Goal: Task Accomplishment & Management: Use online tool/utility

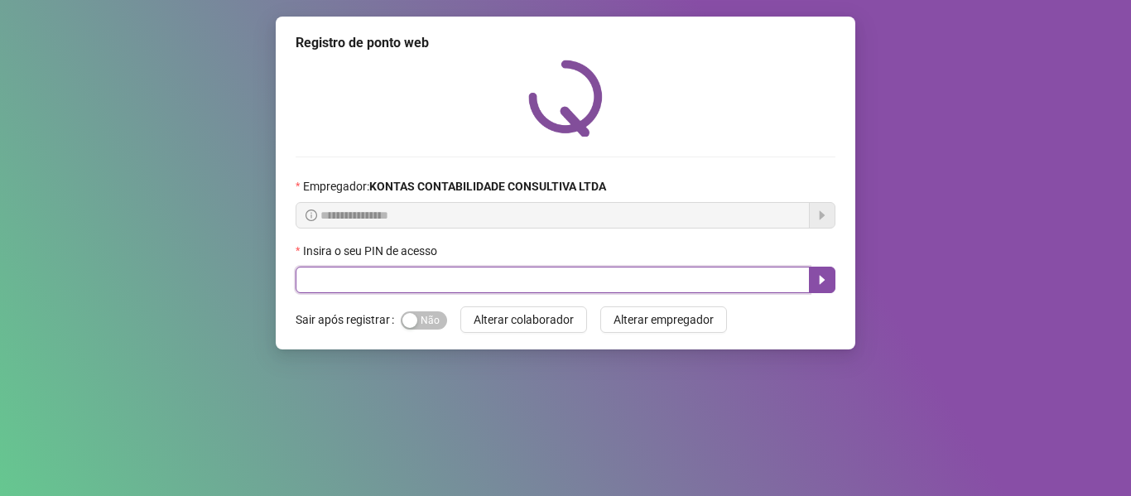
click at [464, 283] on input "text" at bounding box center [553, 280] width 514 height 26
type input "**"
click at [824, 279] on icon "caret-right" at bounding box center [821, 279] width 13 height 13
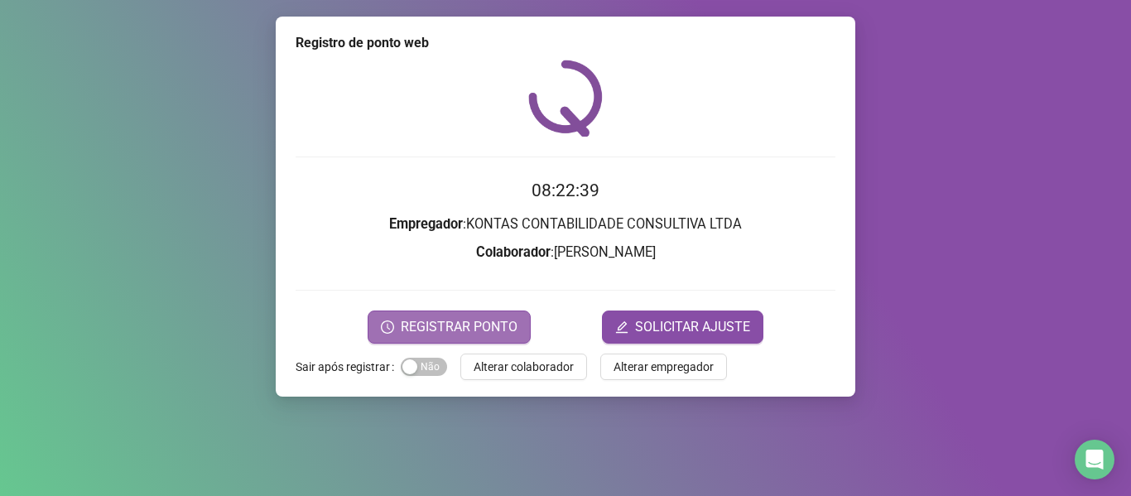
click at [470, 325] on span "REGISTRAR PONTO" at bounding box center [459, 327] width 117 height 20
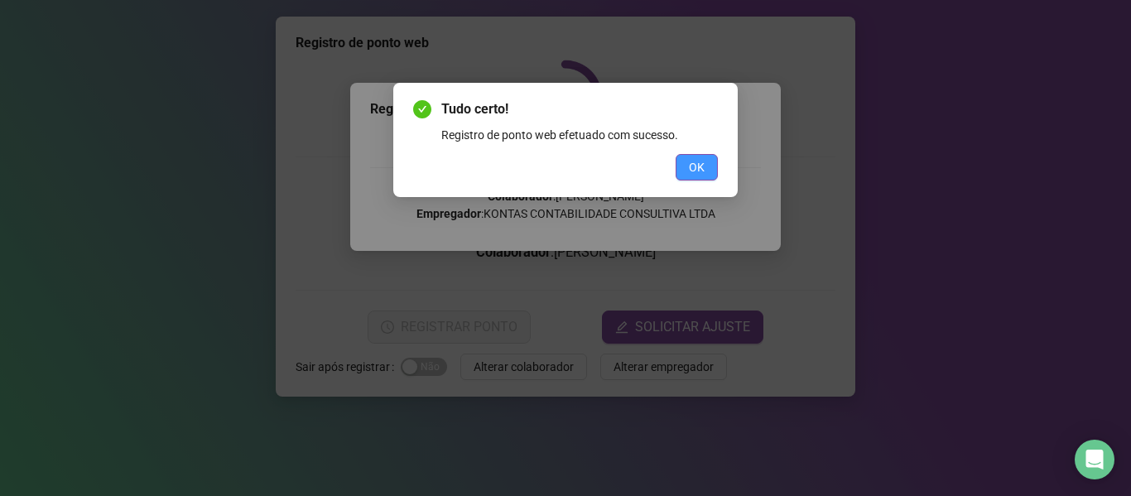
click at [697, 164] on span "OK" at bounding box center [697, 167] width 16 height 18
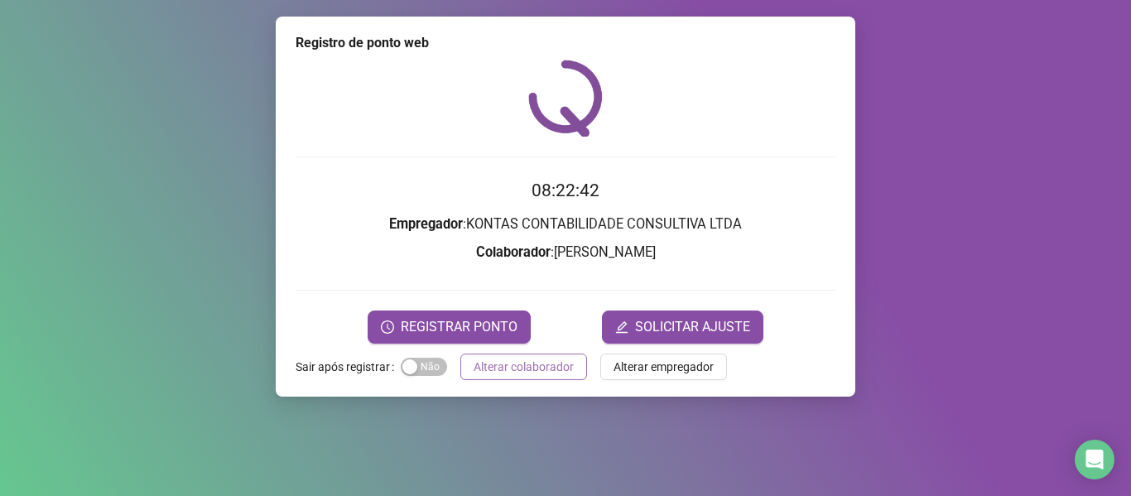
click at [519, 367] on span "Alterar colaborador" at bounding box center [523, 367] width 100 height 18
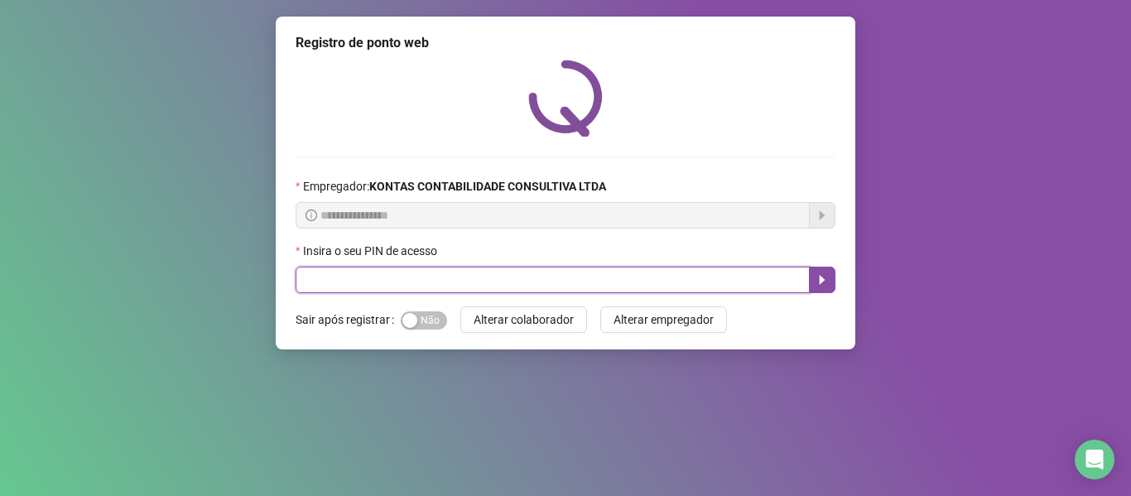
click at [437, 275] on input "text" at bounding box center [553, 280] width 514 height 26
click at [478, 283] on input "text" at bounding box center [553, 280] width 514 height 26
type input "*****"
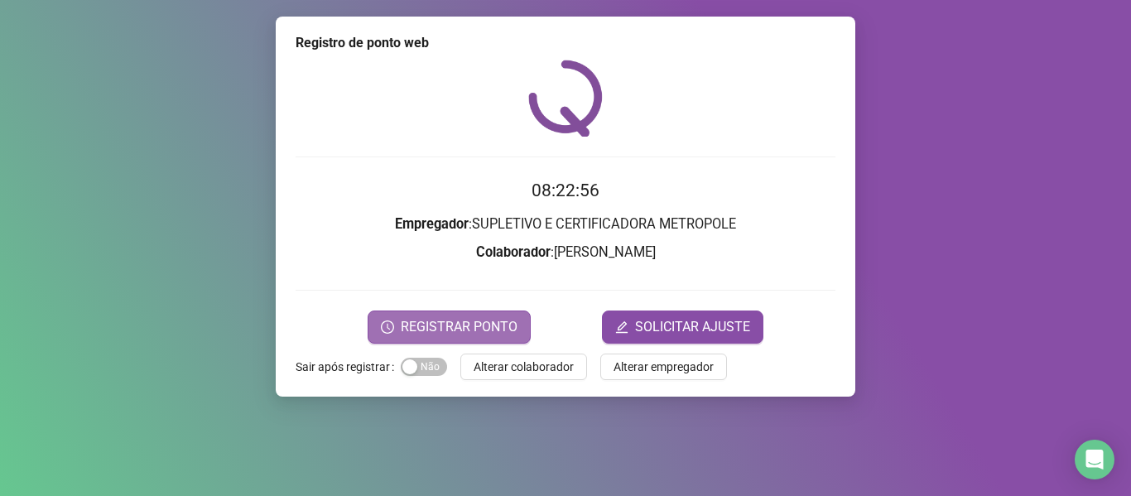
click at [476, 323] on span "REGISTRAR PONTO" at bounding box center [459, 327] width 117 height 20
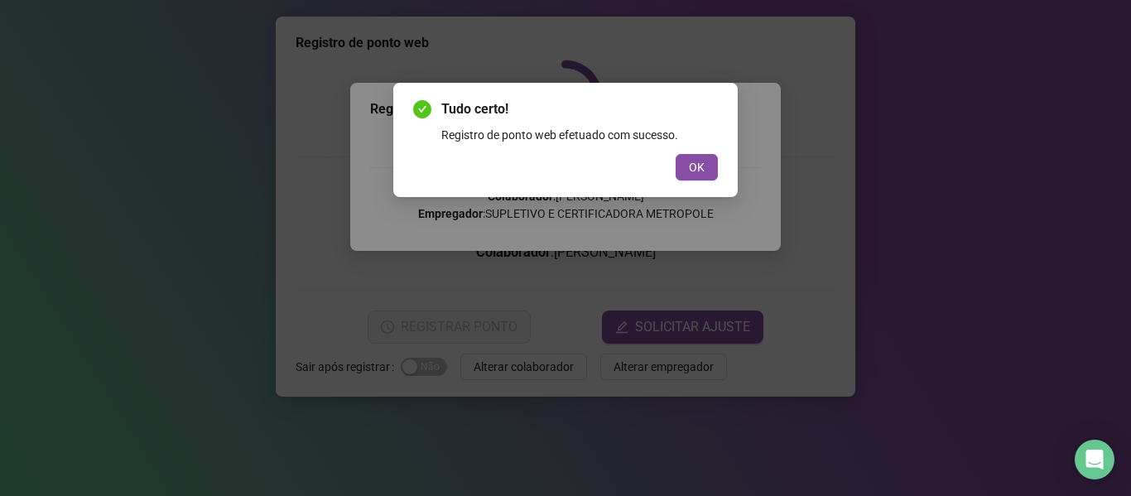
drag, startPoint x: 698, startPoint y: 166, endPoint x: 674, endPoint y: 159, distance: 24.9
click at [698, 165] on span "OK" at bounding box center [697, 167] width 16 height 18
